Goal: Find specific page/section: Find specific page/section

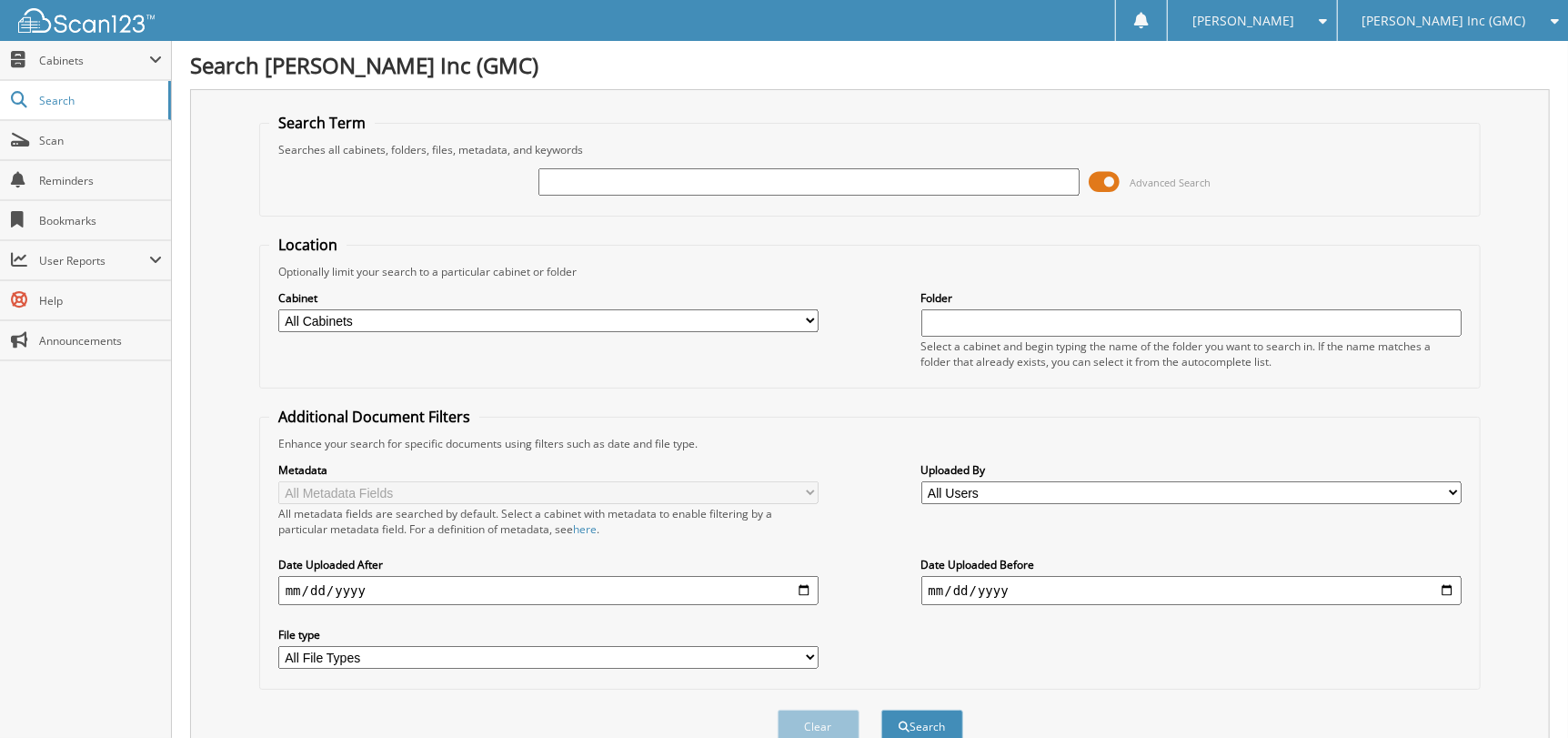
drag, startPoint x: 1486, startPoint y: 65, endPoint x: 1364, endPoint y: 91, distance: 124.7
click at [1486, 65] on h1 "Search Pitre Inc (GMC)" at bounding box center [869, 65] width 1359 height 30
click at [722, 176] on input "text" at bounding box center [809, 182] width 541 height 27
click at [1510, 26] on div "[PERSON_NAME] Inc (GMC)" at bounding box center [1452, 20] width 212 height 41
drag, startPoint x: 1489, startPoint y: 55, endPoint x: 1448, endPoint y: 65, distance: 42.2
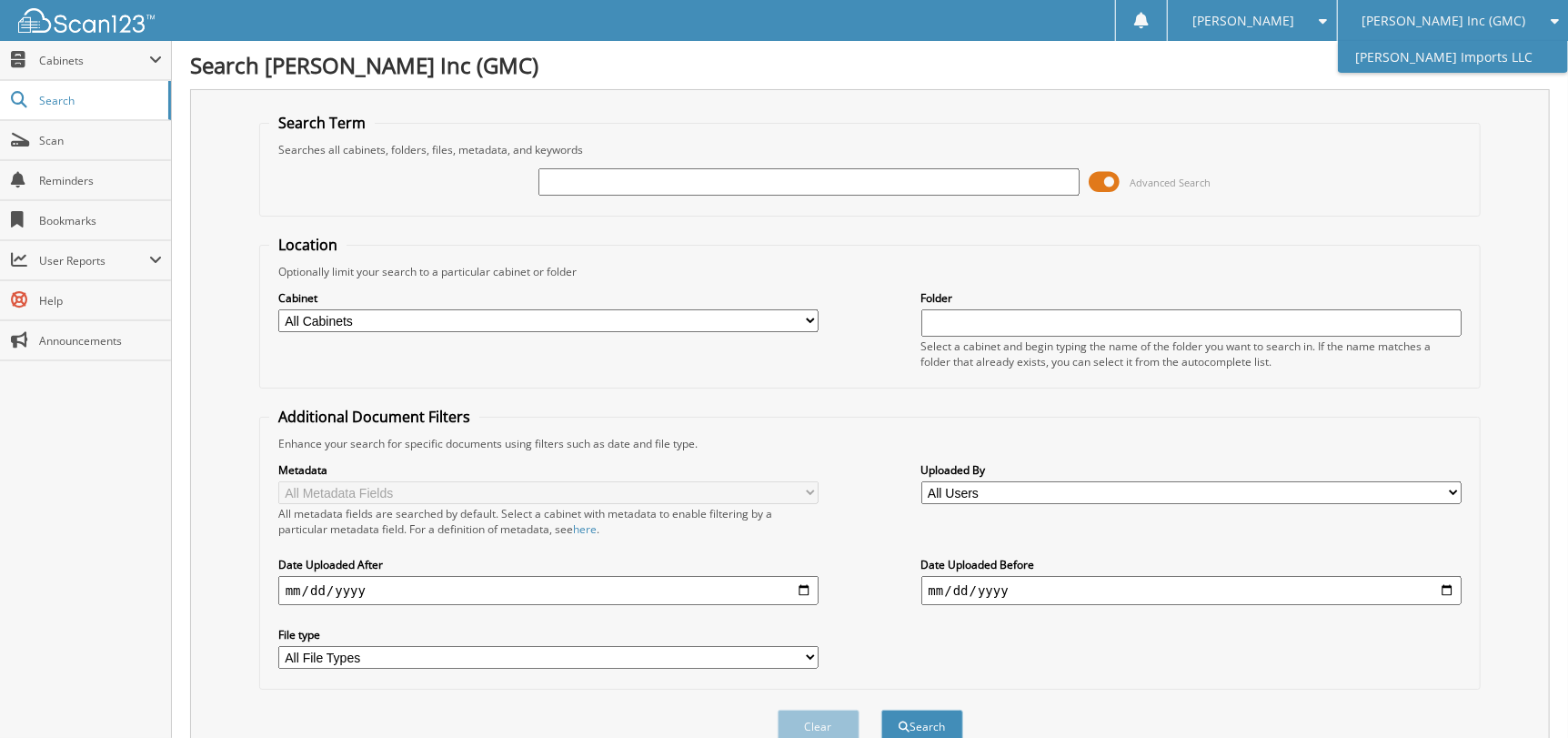
click at [1488, 55] on link "[PERSON_NAME] Imports LLC" at bounding box center [1453, 57] width 230 height 32
click at [571, 185] on input "text" at bounding box center [809, 182] width 541 height 27
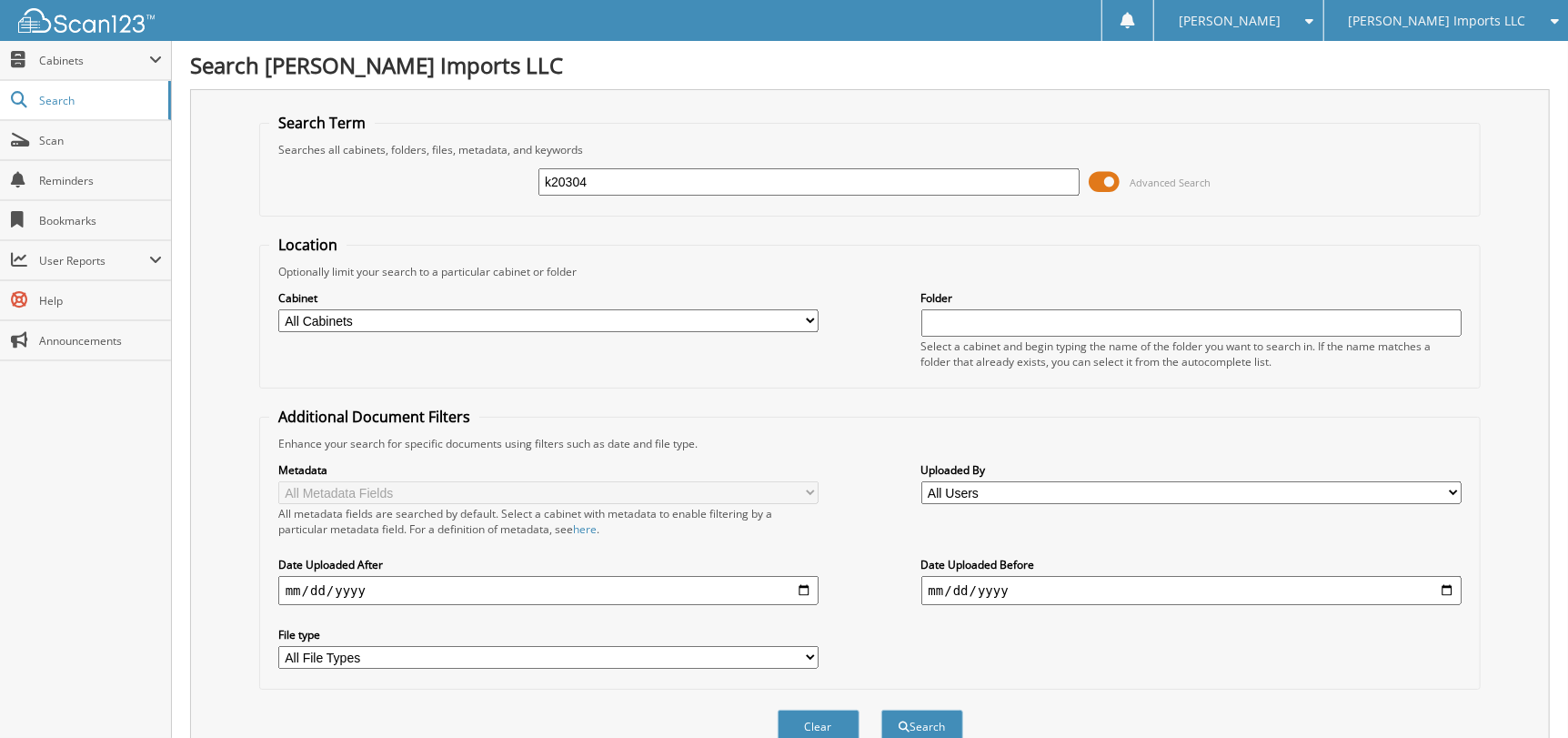
type input "k20304"
click at [881, 709] on button "Search" at bounding box center [922, 726] width 82 height 33
